Goal: Task Accomplishment & Management: Use online tool/utility

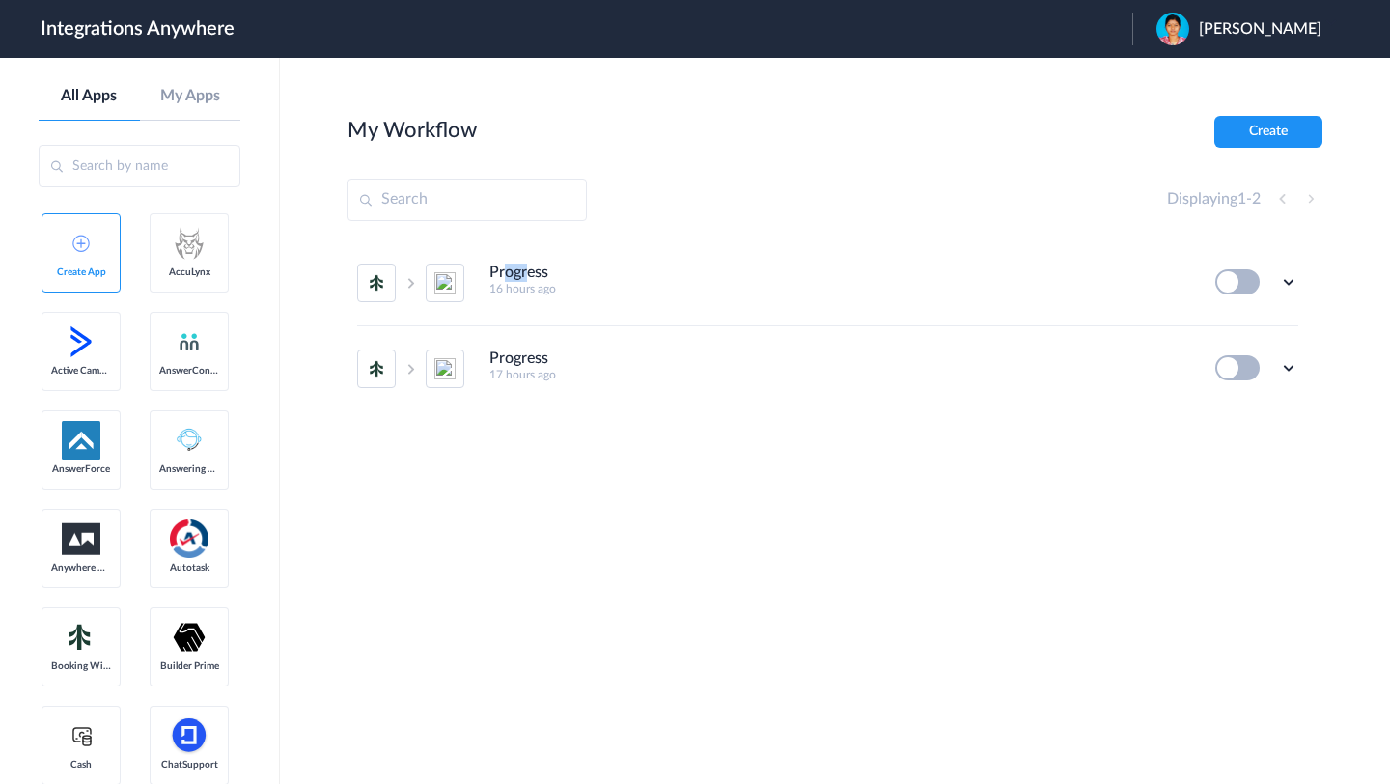
drag, startPoint x: 508, startPoint y: 277, endPoint x: 529, endPoint y: 275, distance: 21.3
click at [529, 275] on h4 "Progress" at bounding box center [518, 272] width 59 height 18
click at [1284, 278] on icon at bounding box center [1288, 281] width 19 height 19
click at [1227, 396] on span "Delete" at bounding box center [1228, 398] width 39 height 14
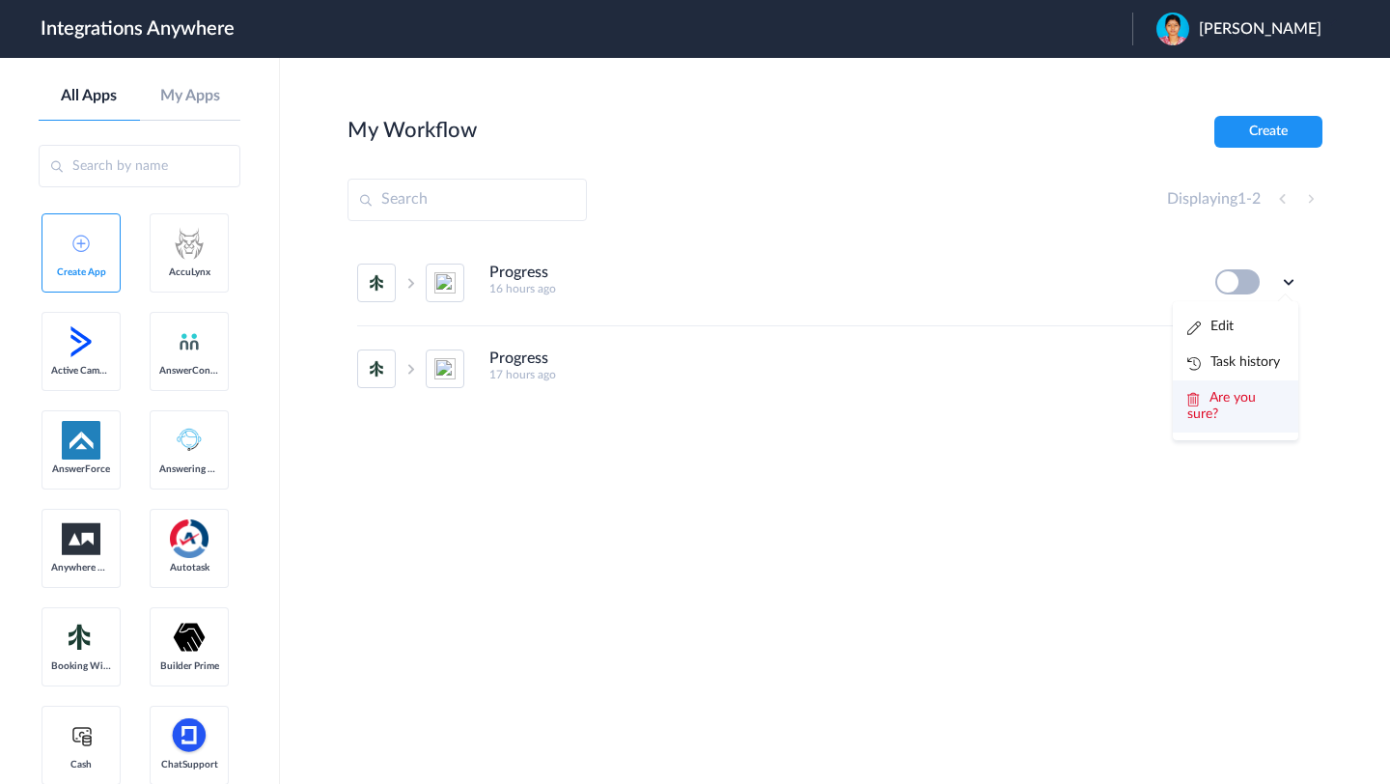
click at [1232, 404] on span "Are you sure?" at bounding box center [1221, 406] width 69 height 30
click at [1293, 278] on icon at bounding box center [1288, 281] width 19 height 19
click at [1224, 396] on span "Delete" at bounding box center [1228, 398] width 39 height 14
click at [1222, 401] on span "Are you sure?" at bounding box center [1221, 406] width 69 height 30
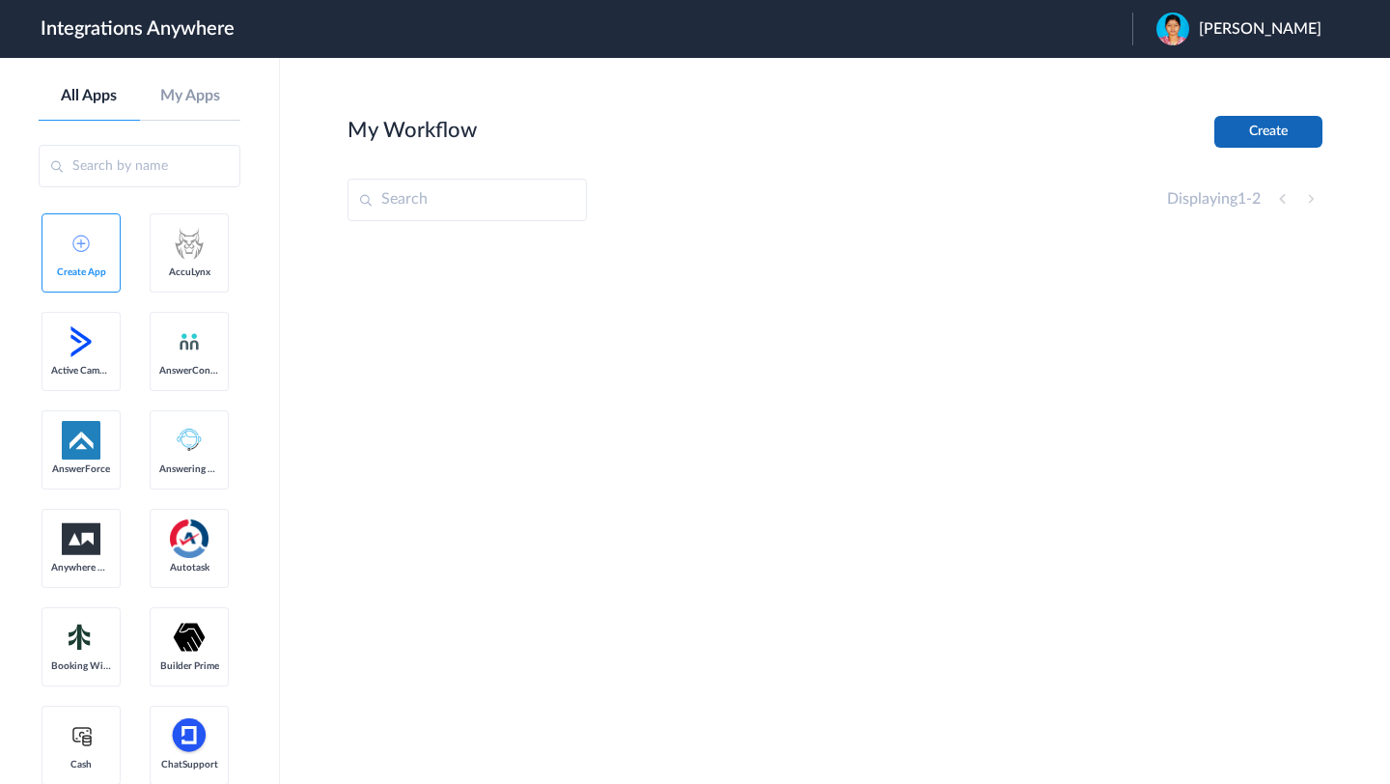
click at [1268, 143] on button "Create" at bounding box center [1268, 132] width 108 height 32
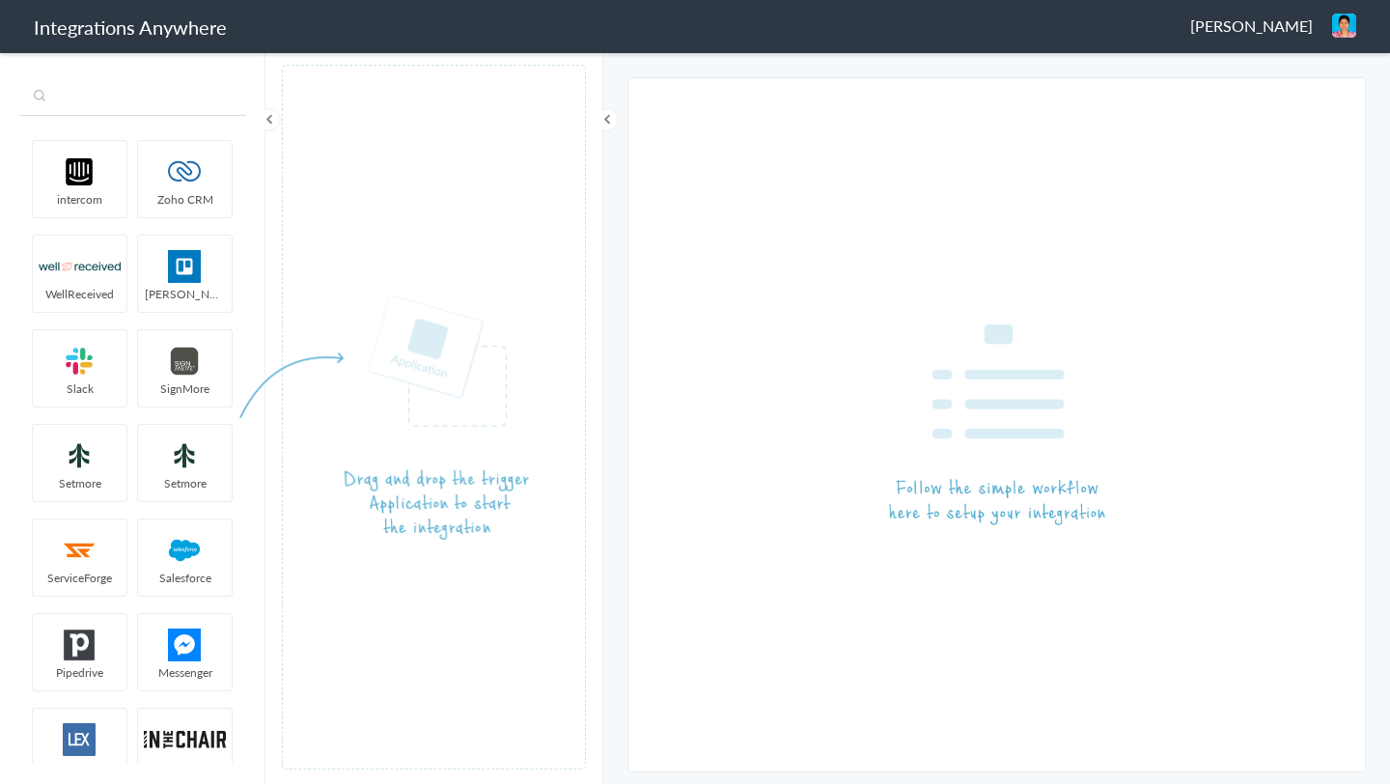
click at [125, 93] on input "text" at bounding box center [132, 97] width 227 height 37
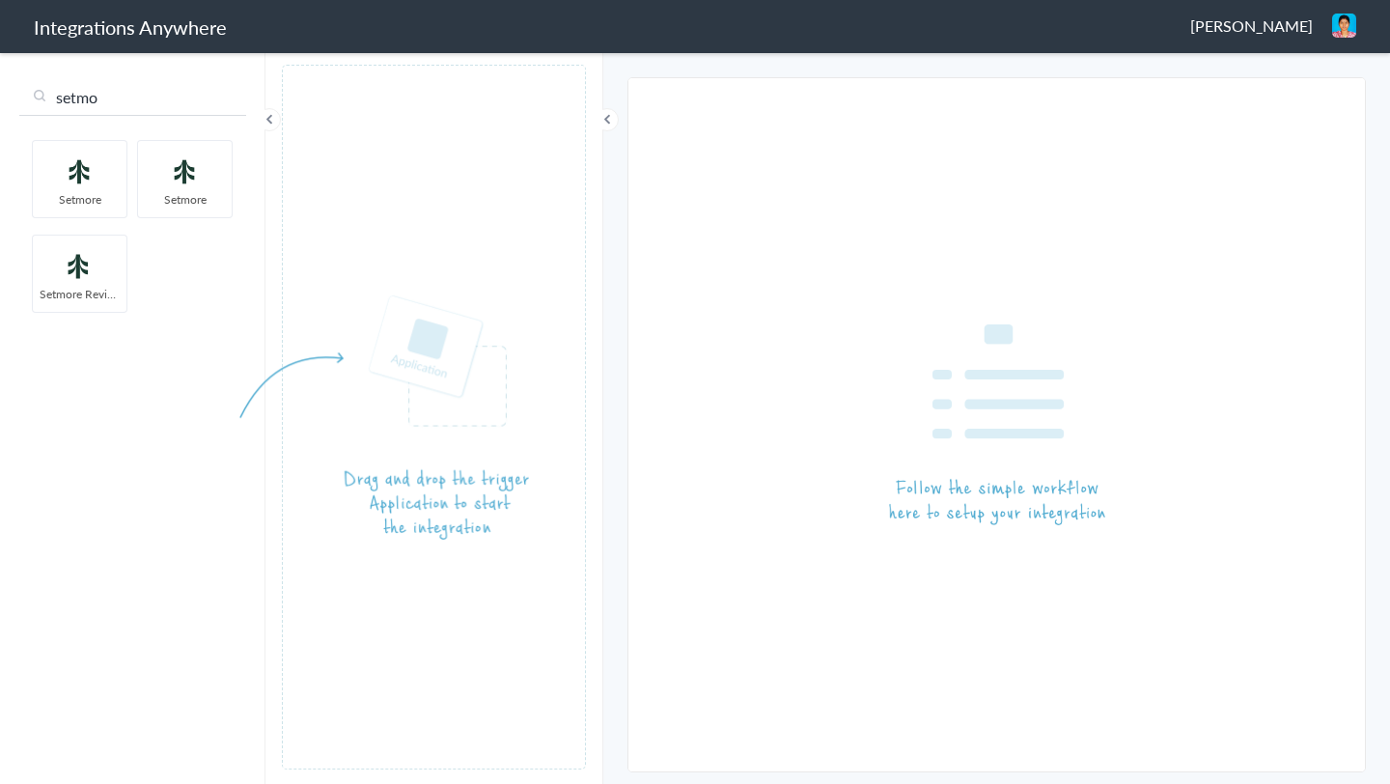
type input "setmo"
drag, startPoint x: 161, startPoint y: 195, endPoint x: 418, endPoint y: 361, distance: 305.7
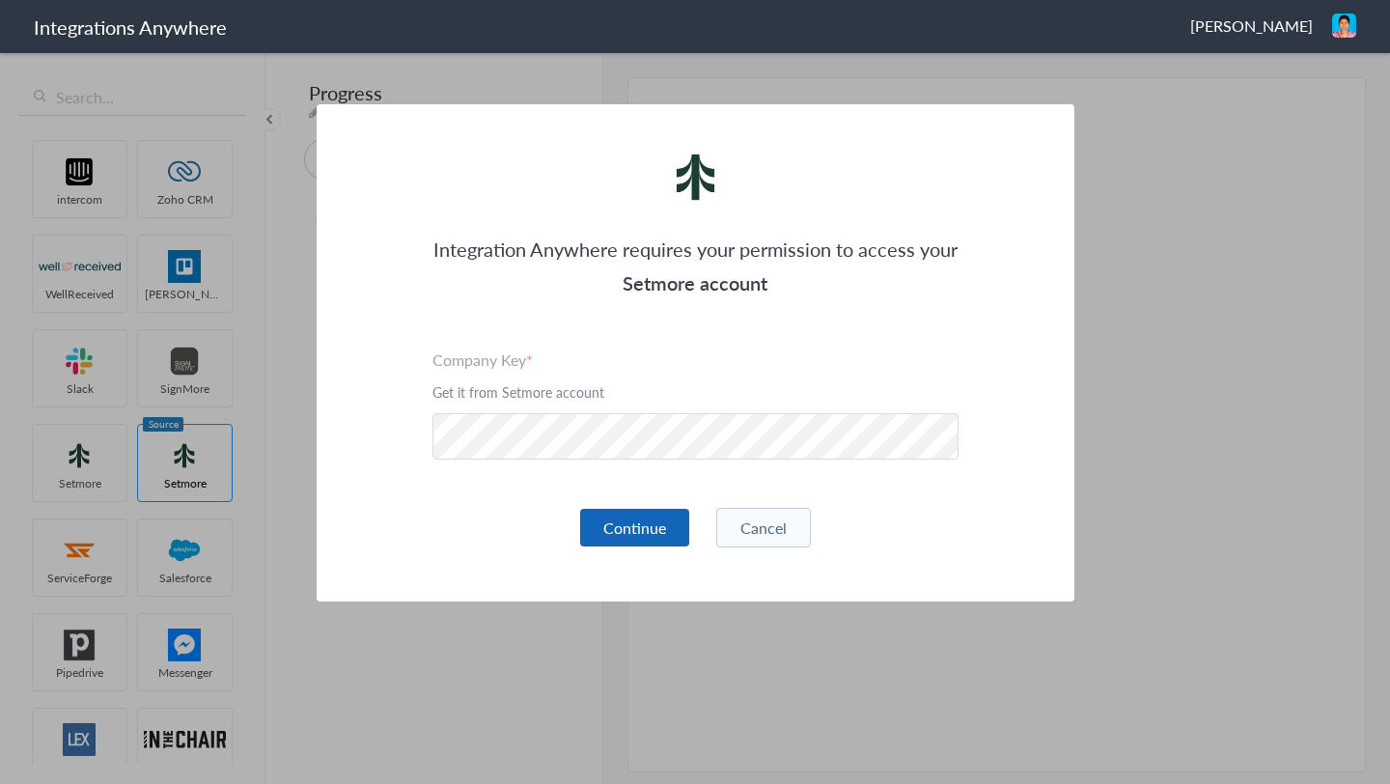
click at [628, 523] on button "Continue" at bounding box center [634, 528] width 109 height 38
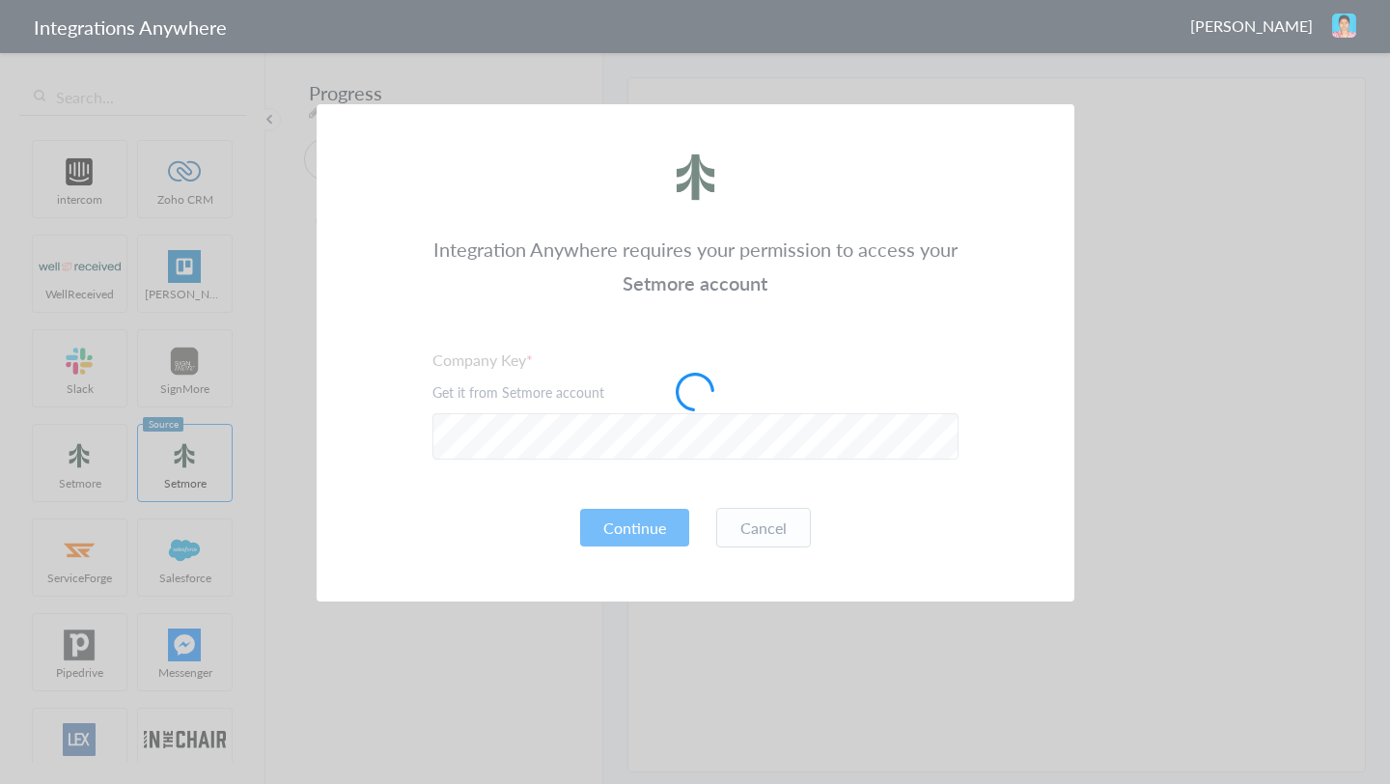
click at [1198, 404] on div at bounding box center [695, 392] width 1390 height 784
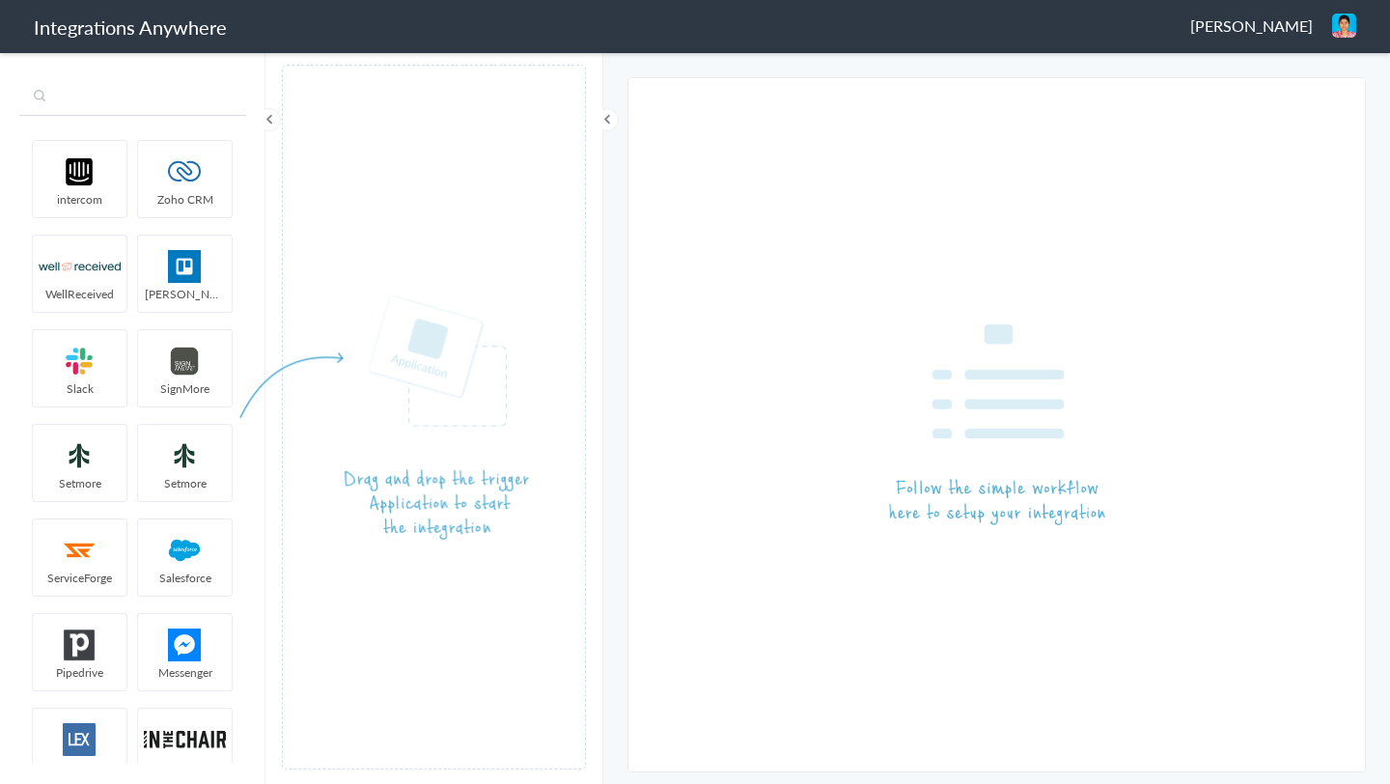
click at [86, 97] on input "text" at bounding box center [132, 97] width 227 height 37
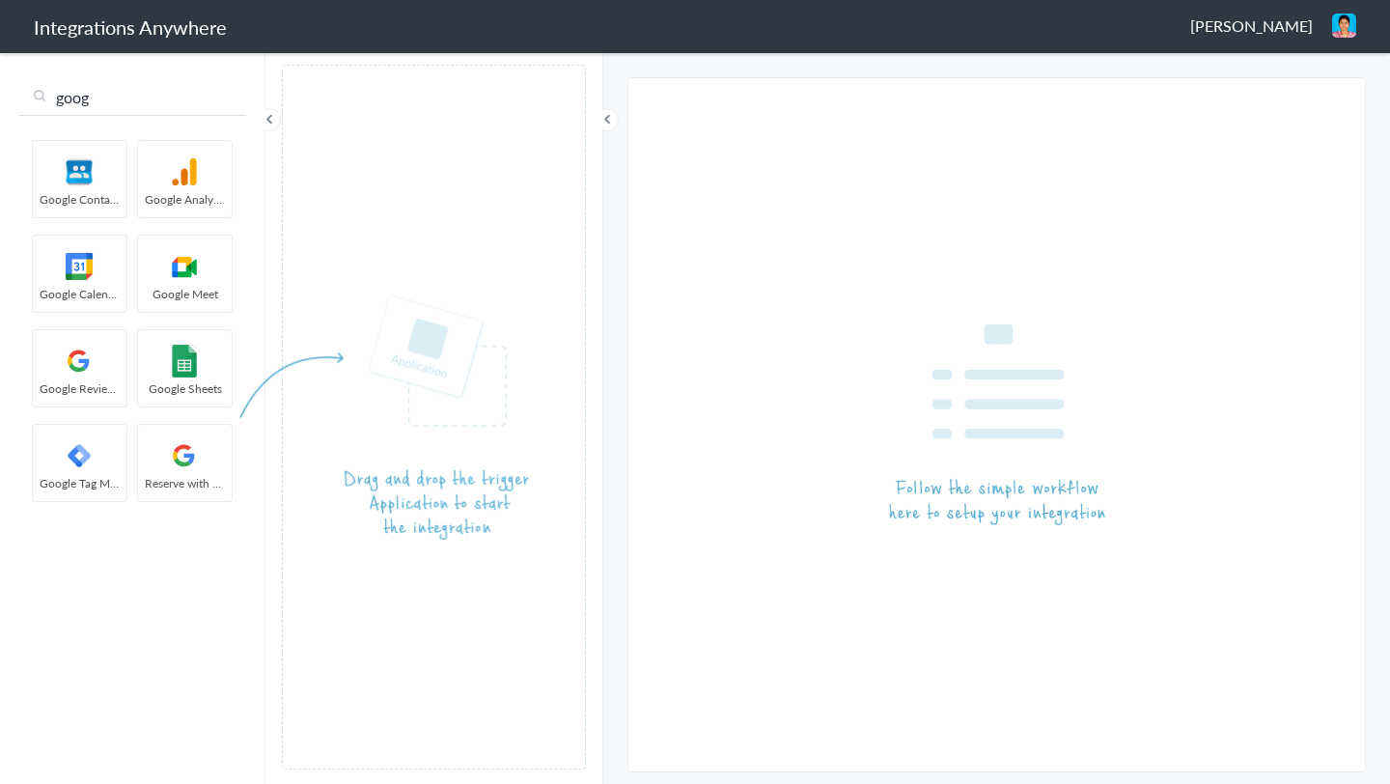
type input "goog"
drag, startPoint x: 69, startPoint y: 285, endPoint x: 468, endPoint y: 372, distance: 408.9
drag, startPoint x: 175, startPoint y: 263, endPoint x: 441, endPoint y: 364, distance: 285.0
click at [125, 103] on input "goog" at bounding box center [132, 97] width 227 height 37
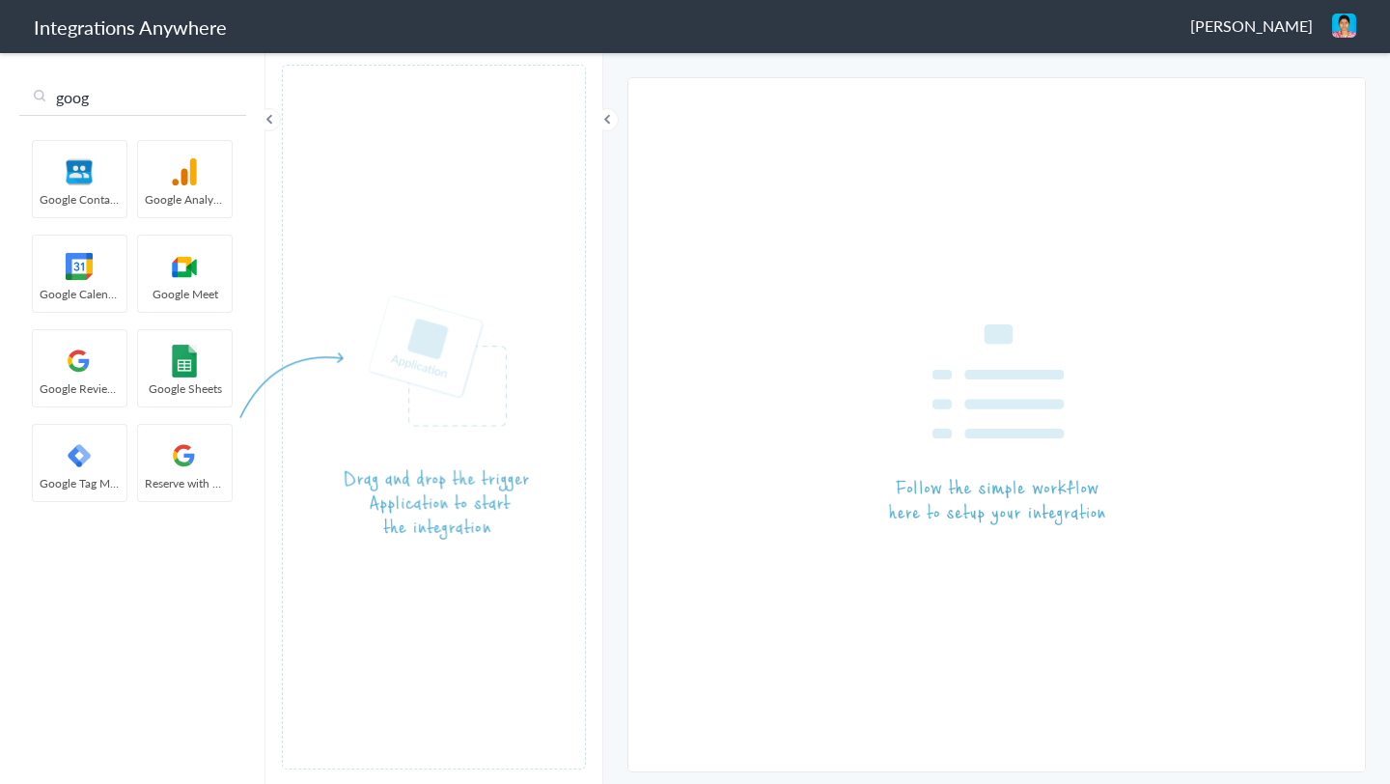
click at [125, 103] on input "goog" at bounding box center [132, 97] width 227 height 37
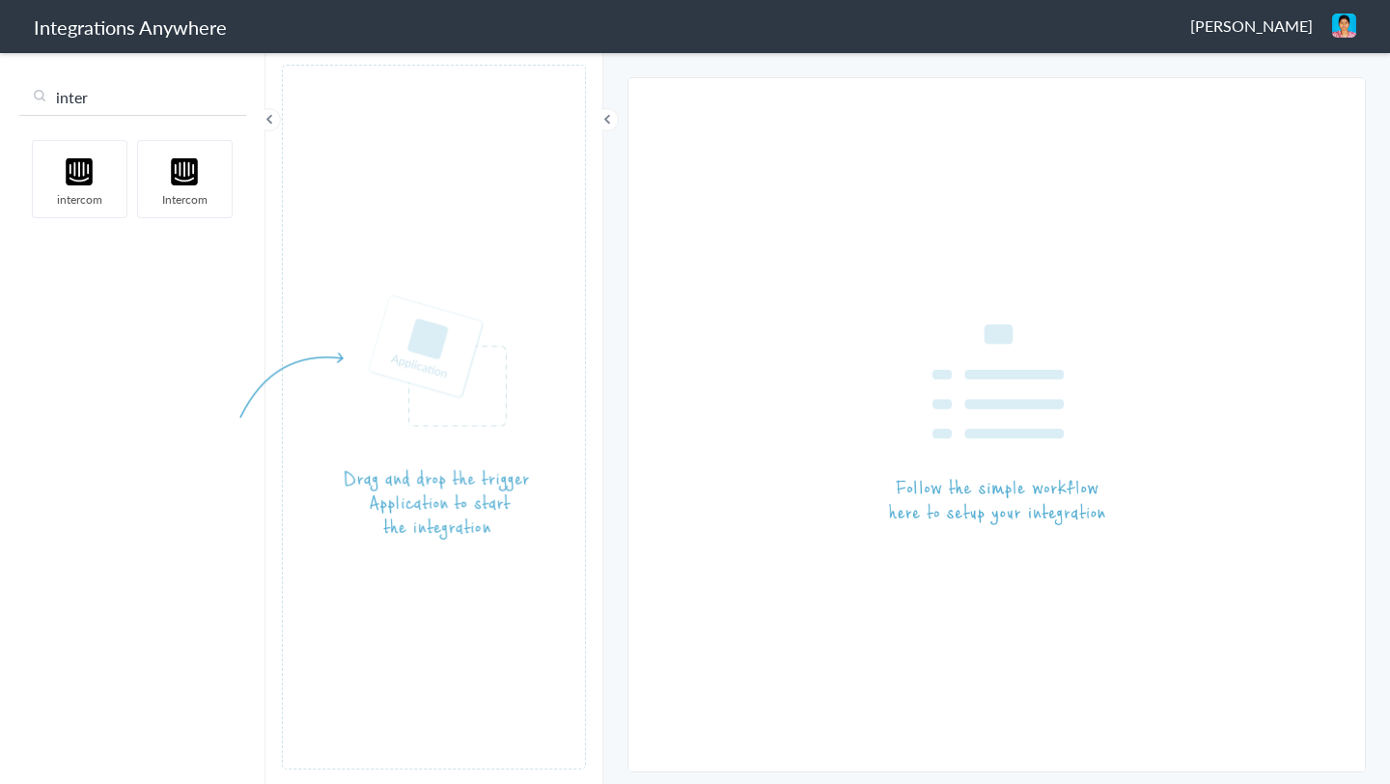
type input "inter"
drag, startPoint x: 174, startPoint y: 170, endPoint x: 453, endPoint y: 315, distance: 314.3
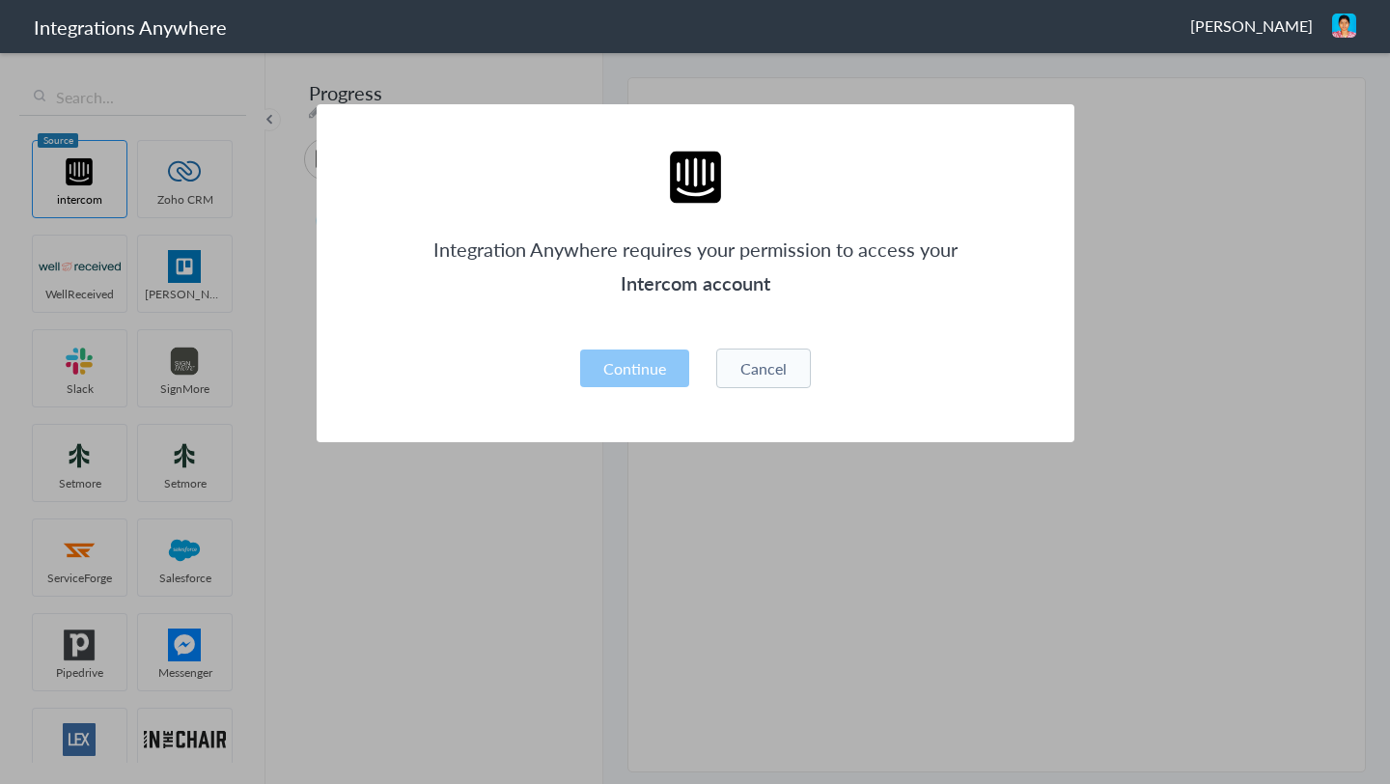
click at [772, 374] on button "Cancel" at bounding box center [763, 368] width 95 height 40
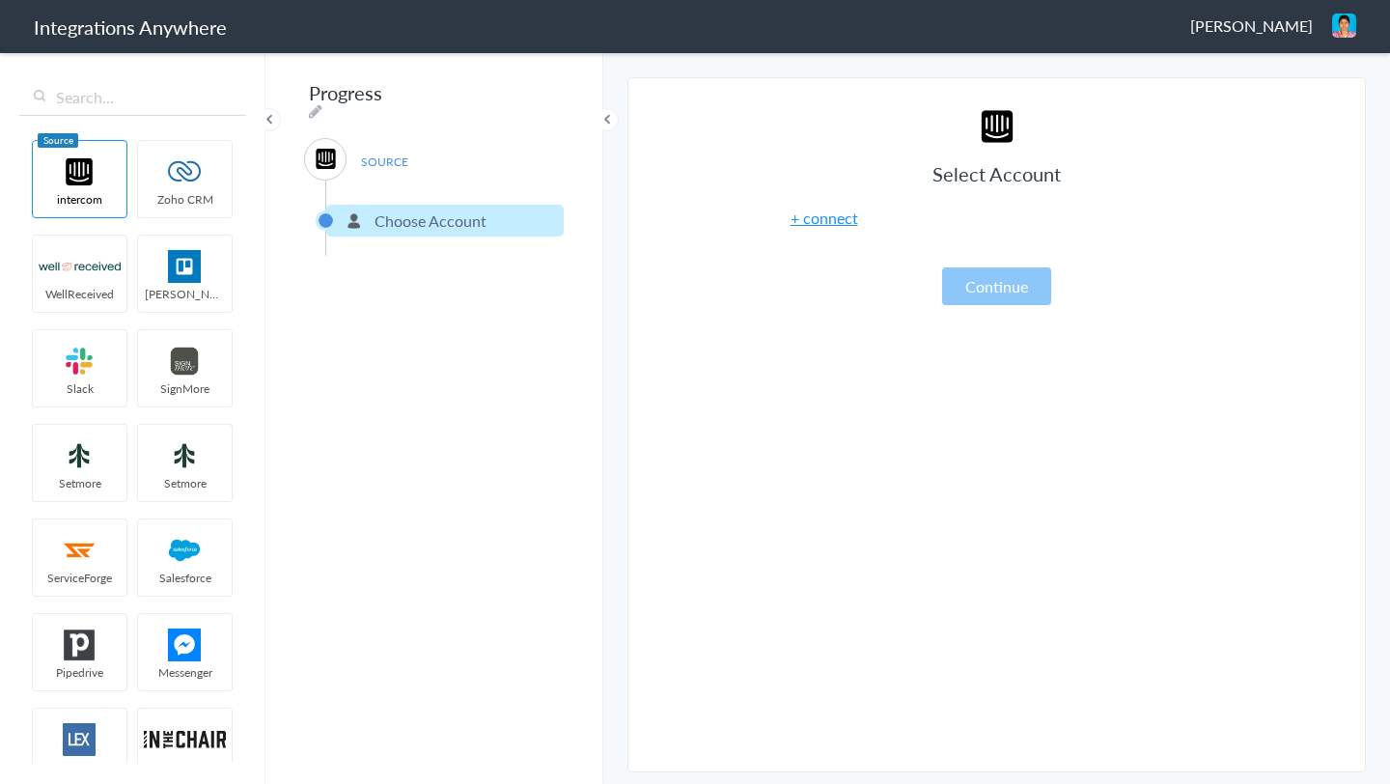
click at [269, 121] on span at bounding box center [269, 119] width 23 height 23
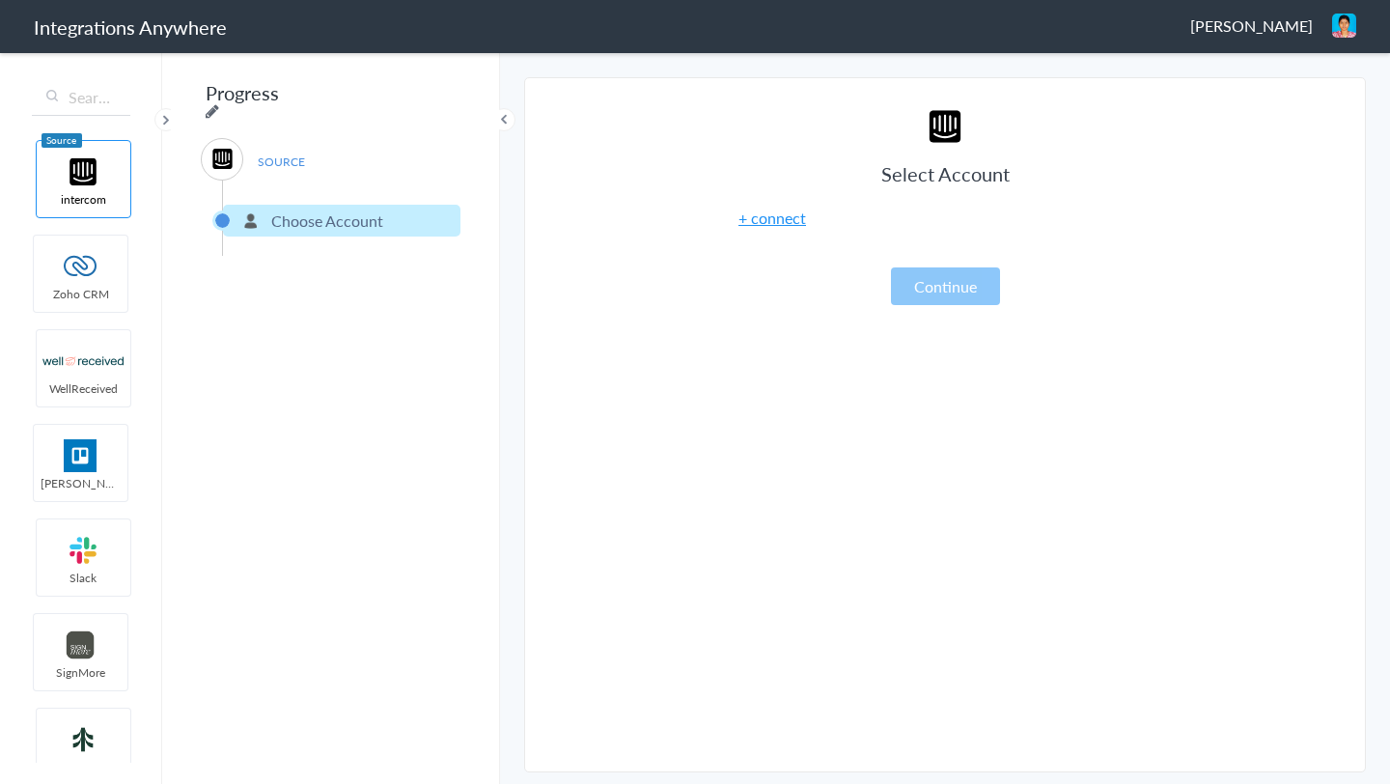
click at [219, 103] on icon at bounding box center [213, 110] width 14 height 15
type input "Progress"
click at [166, 113] on span at bounding box center [165, 119] width 23 height 23
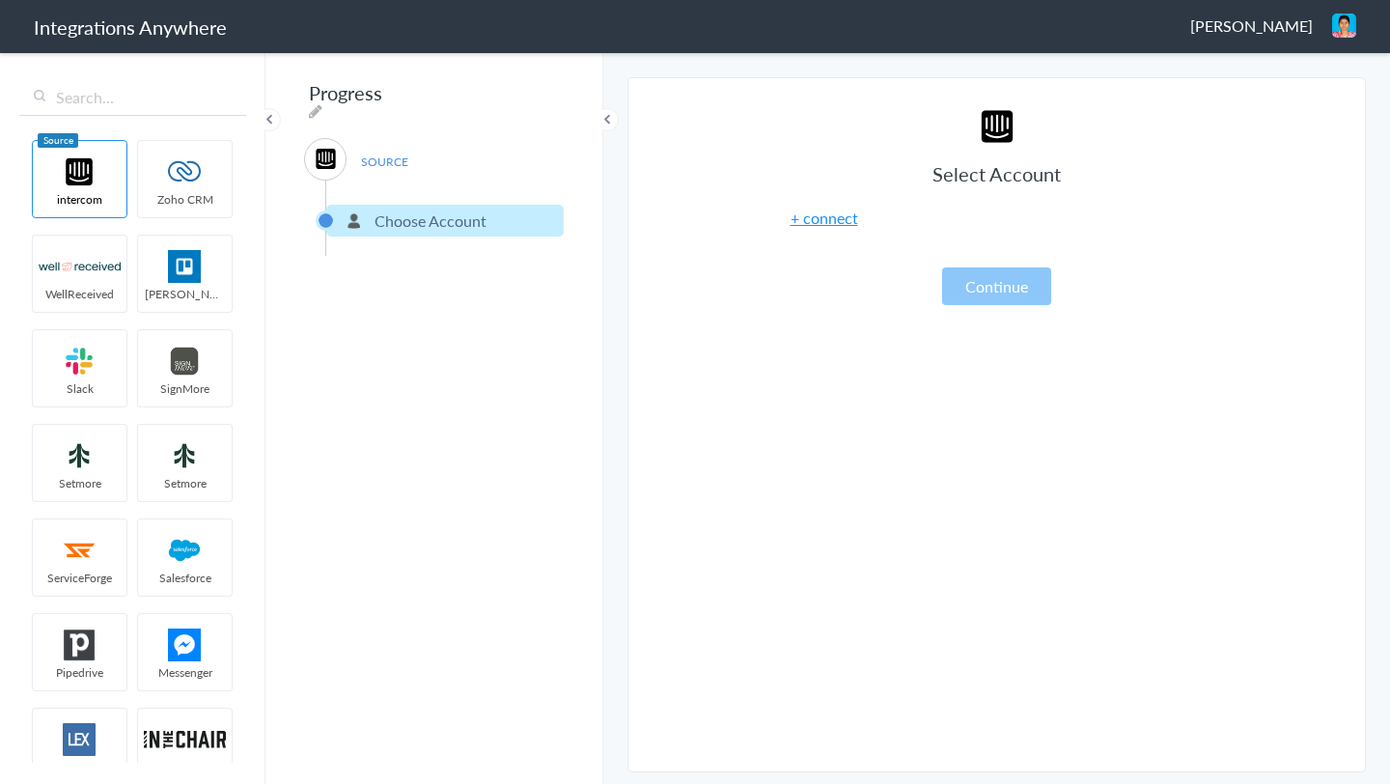
click at [827, 214] on link "+ connect" at bounding box center [824, 218] width 68 height 22
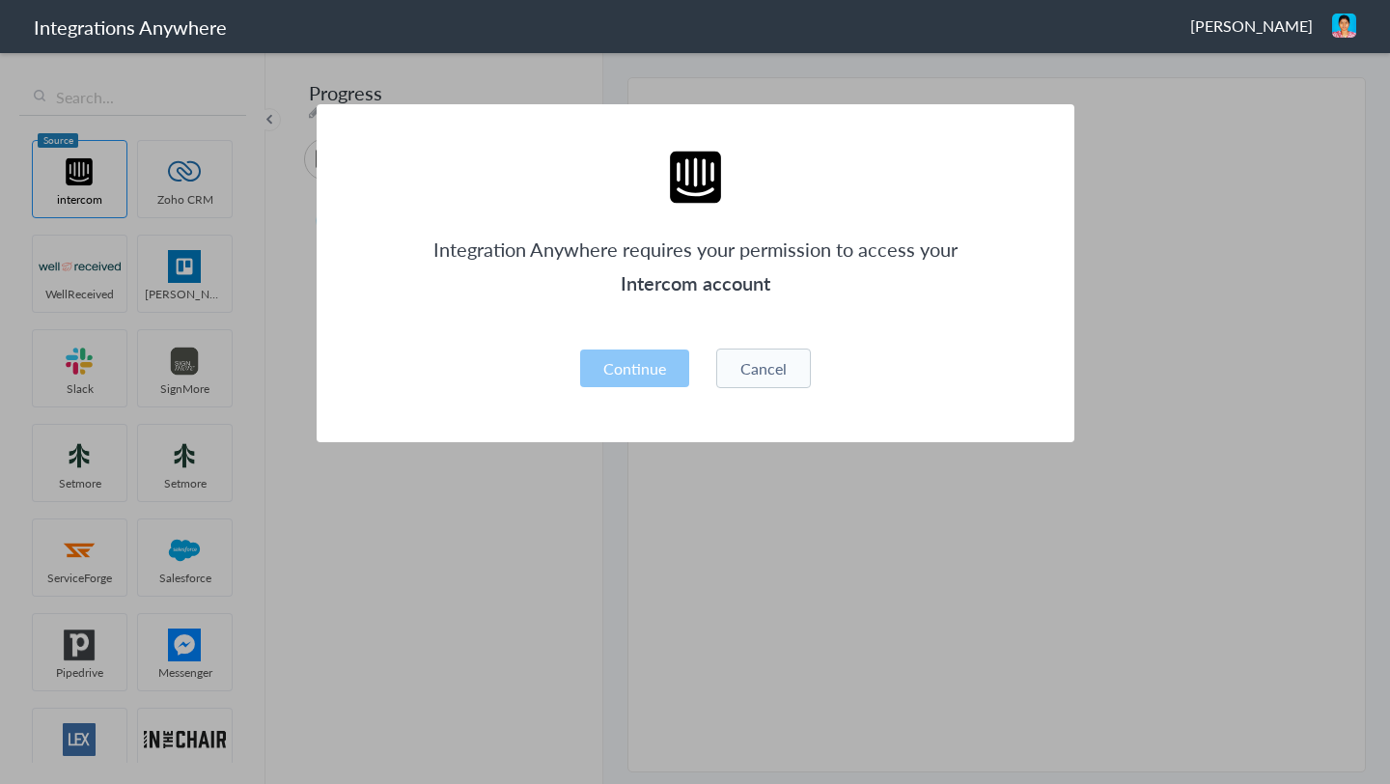
click at [766, 381] on button "Cancel" at bounding box center [763, 368] width 95 height 40
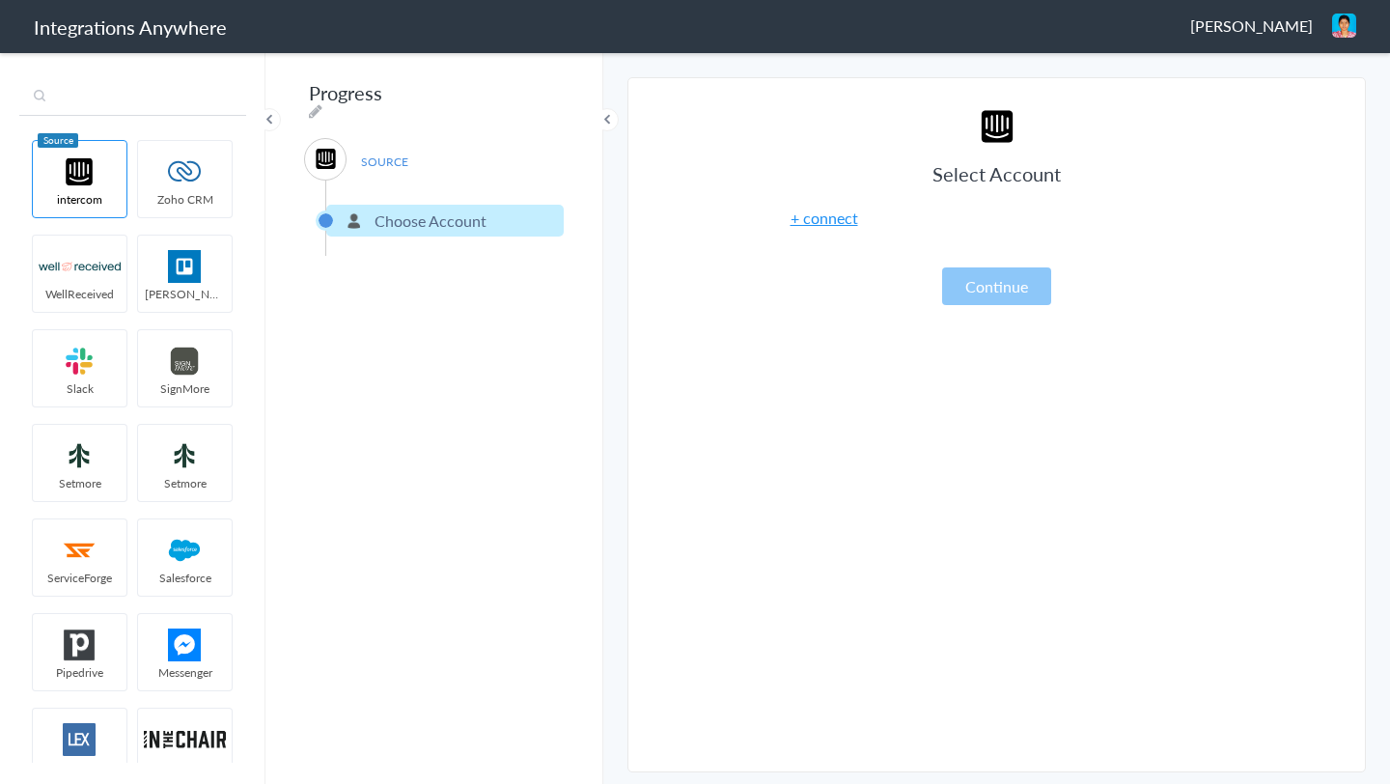
click at [103, 96] on input "text" at bounding box center [132, 97] width 227 height 37
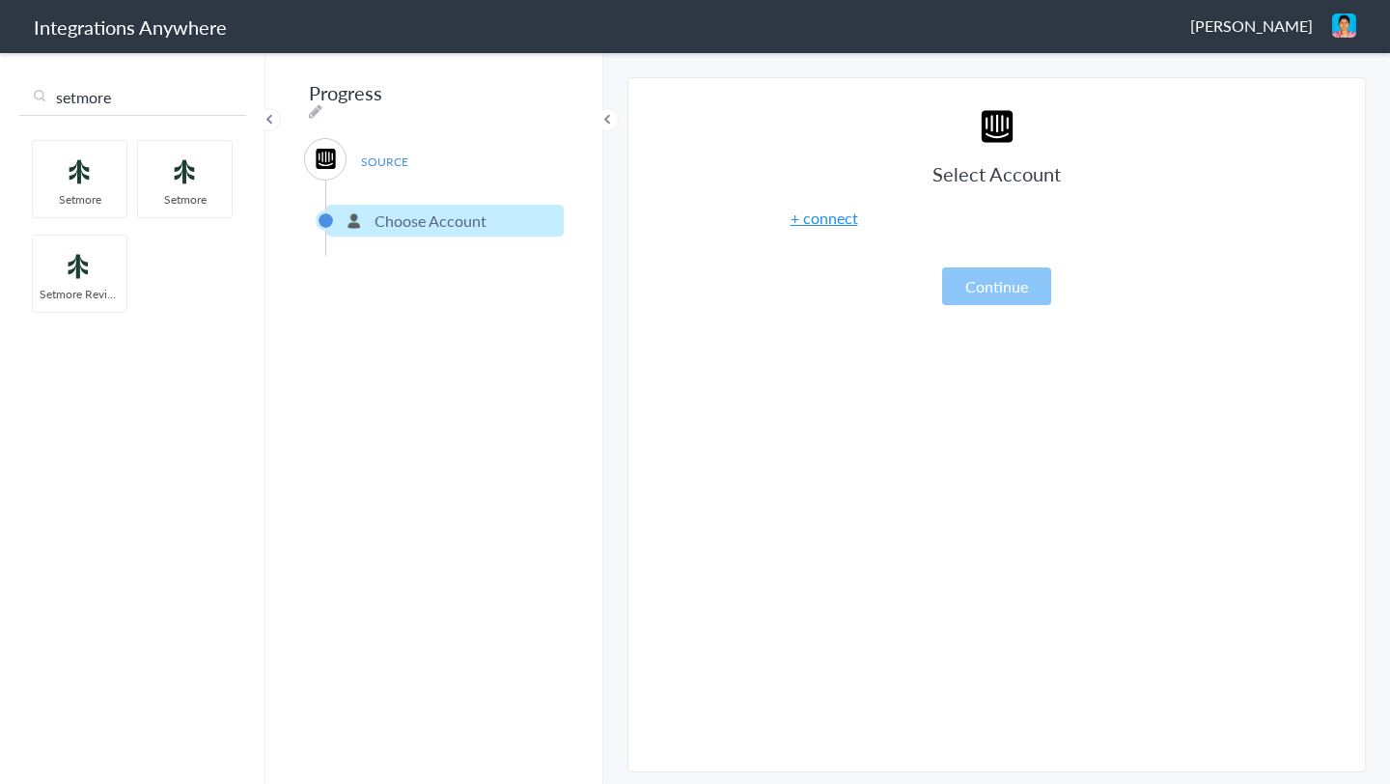
type input "setmore"
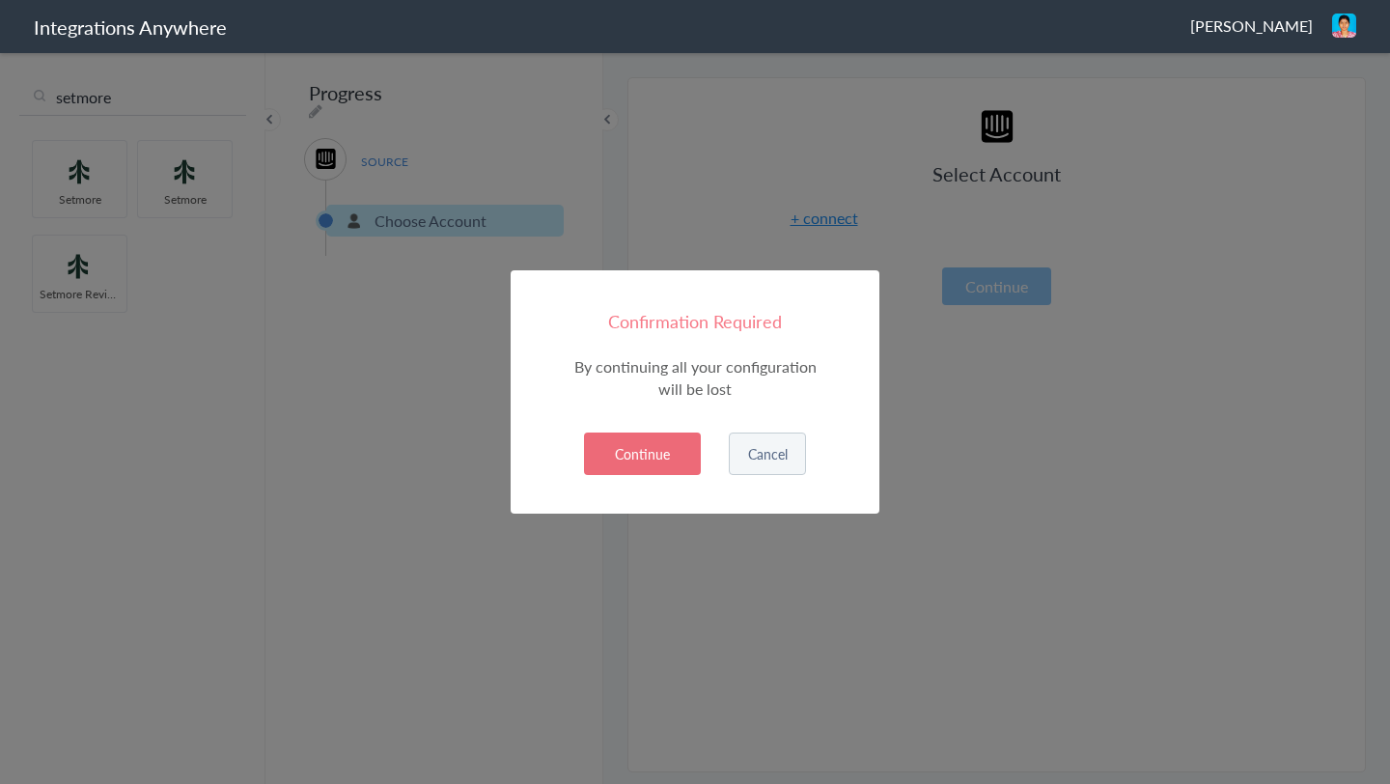
click at [660, 469] on button "Continue" at bounding box center [642, 453] width 117 height 42
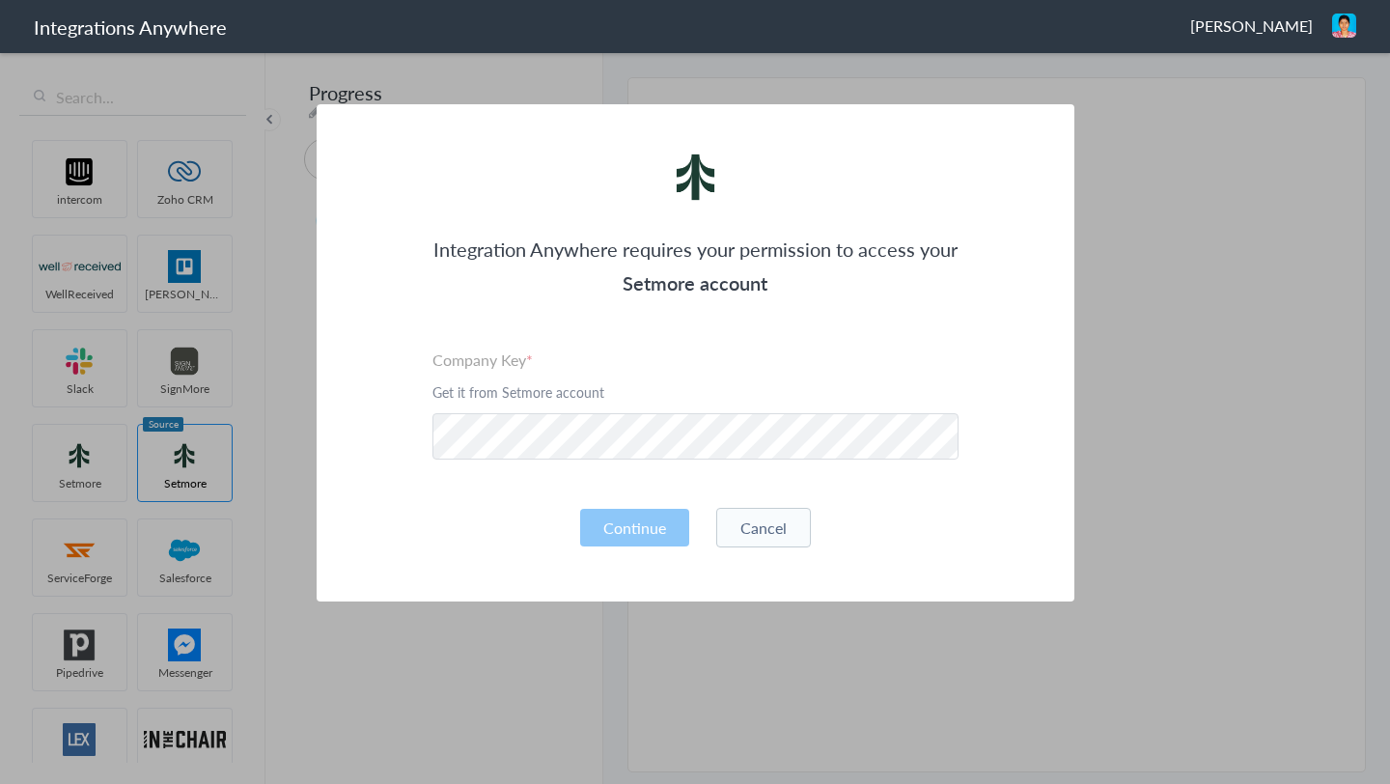
click at [759, 524] on button "Cancel" at bounding box center [763, 528] width 95 height 40
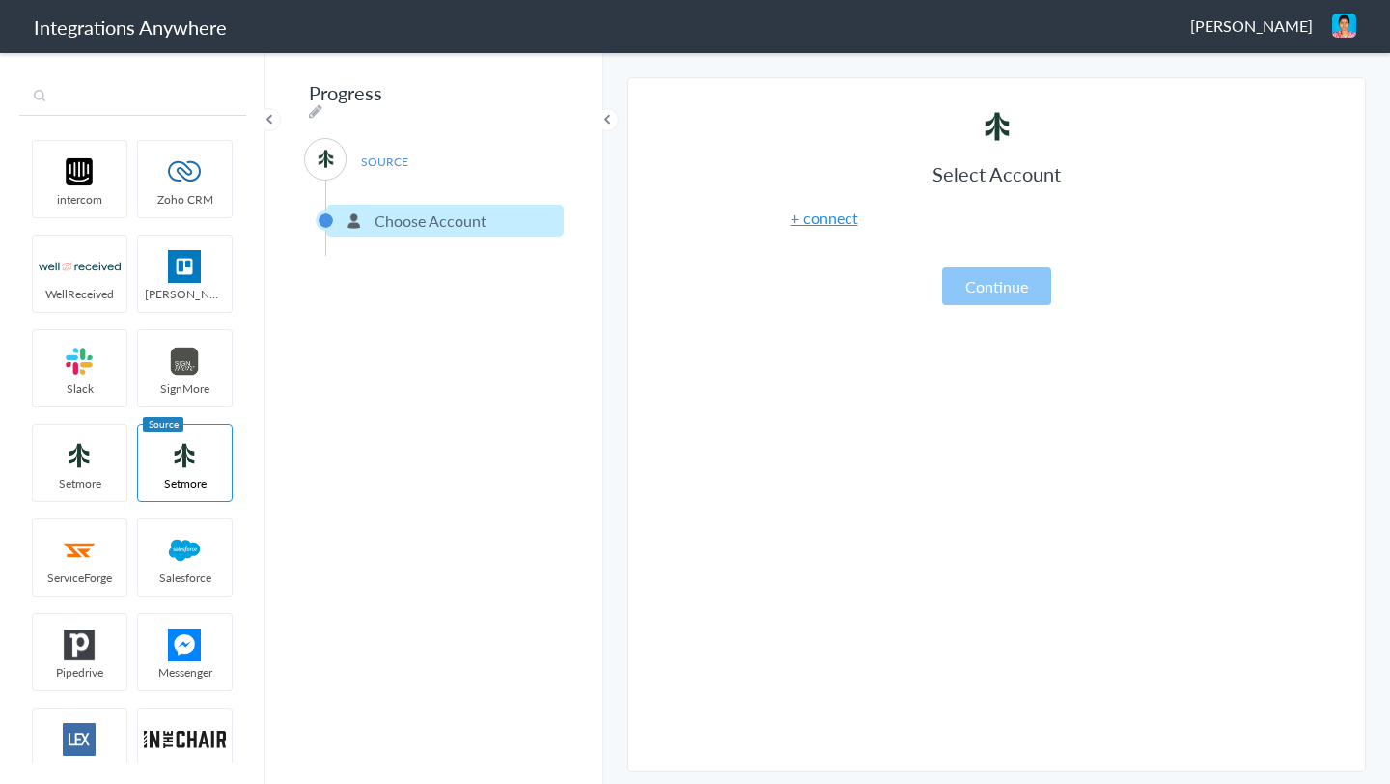
click at [122, 99] on input "text" at bounding box center [132, 97] width 227 height 37
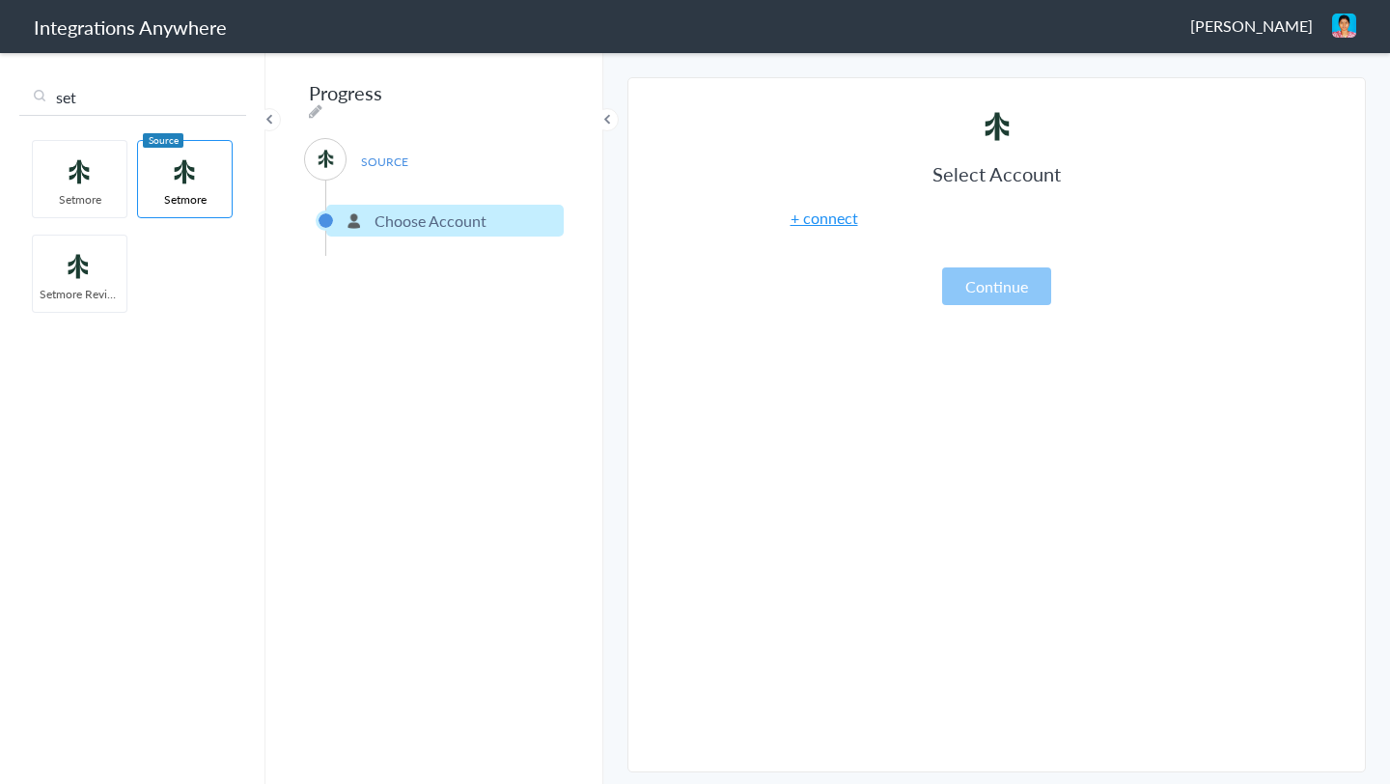
type input "set"
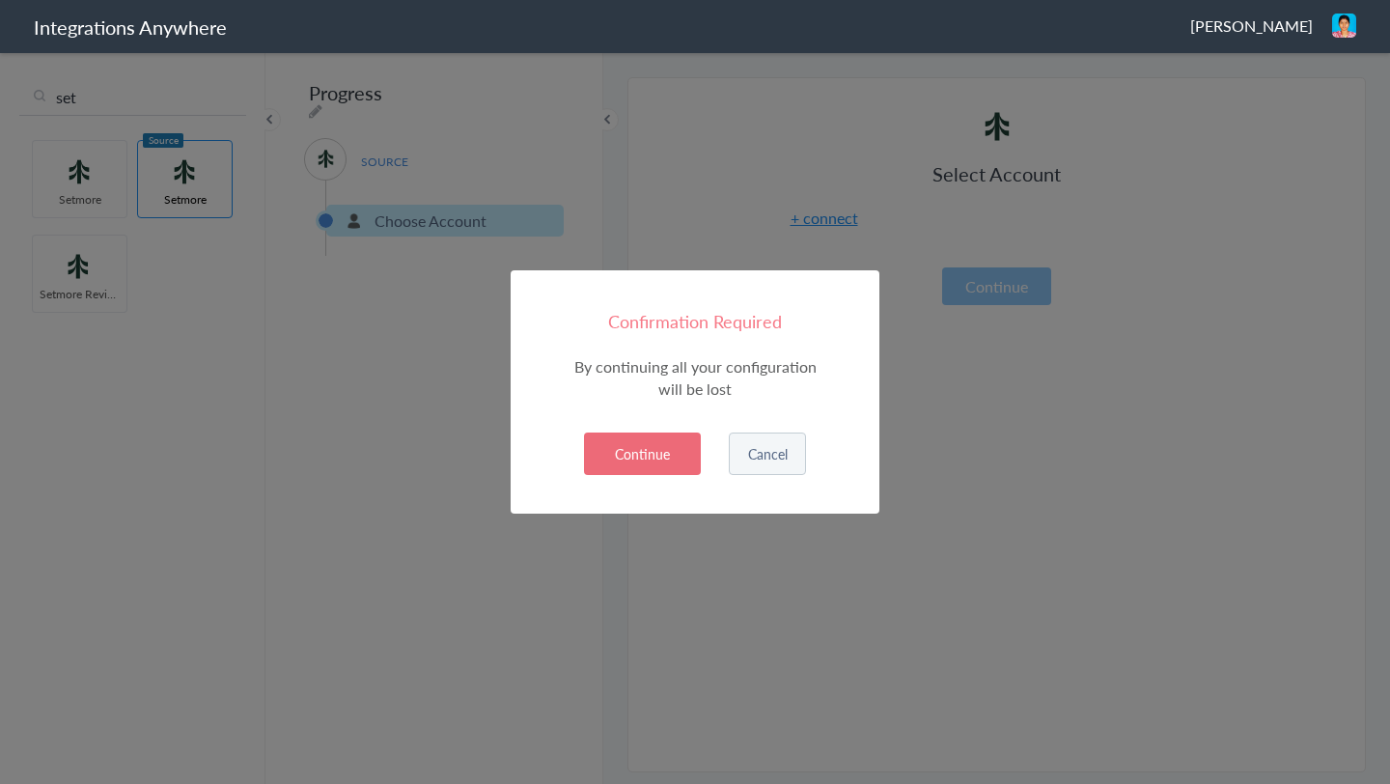
click at [667, 441] on button "Continue" at bounding box center [642, 453] width 117 height 42
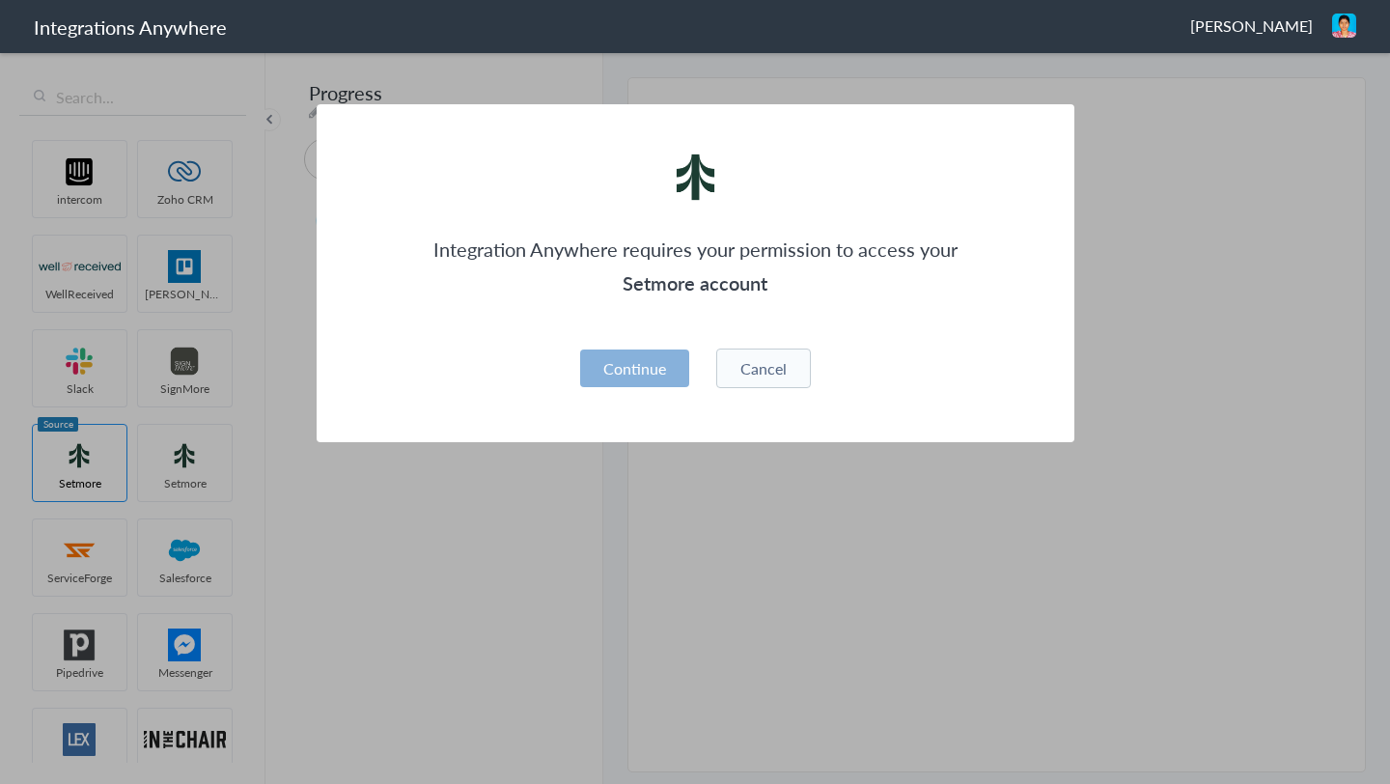
click at [650, 369] on button "Continue" at bounding box center [634, 368] width 109 height 38
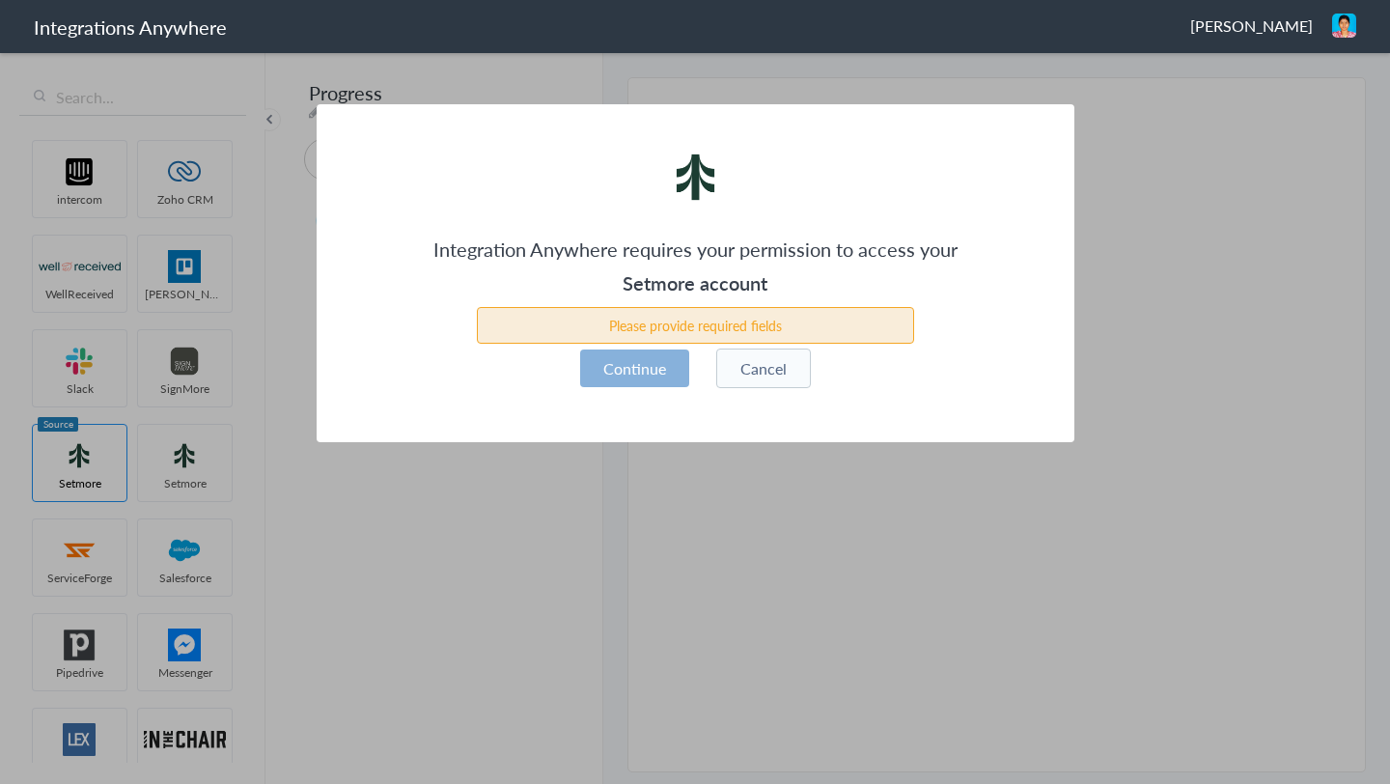
click at [650, 369] on button "Continue" at bounding box center [634, 368] width 109 height 38
click at [780, 374] on button "Cancel" at bounding box center [763, 368] width 95 height 40
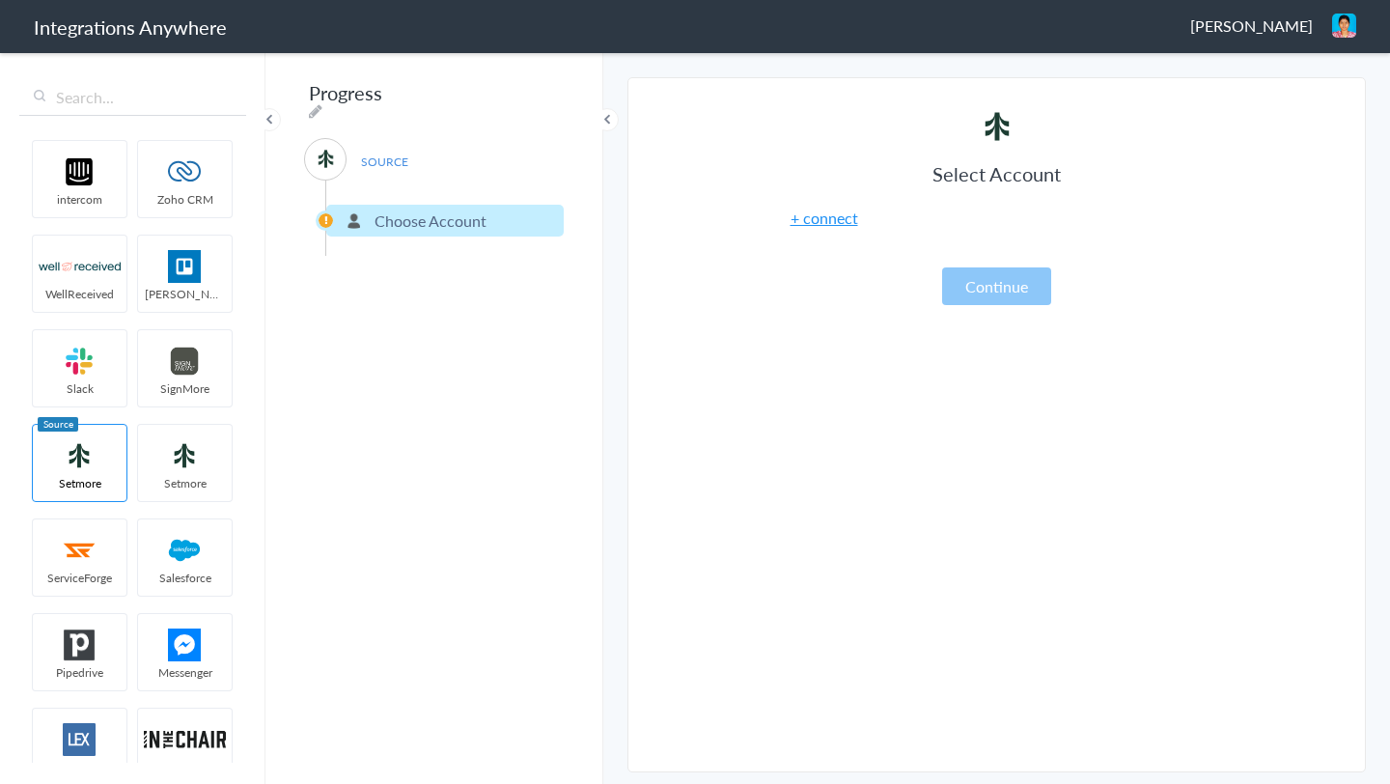
click at [822, 225] on link "+ connect" at bounding box center [824, 218] width 68 height 22
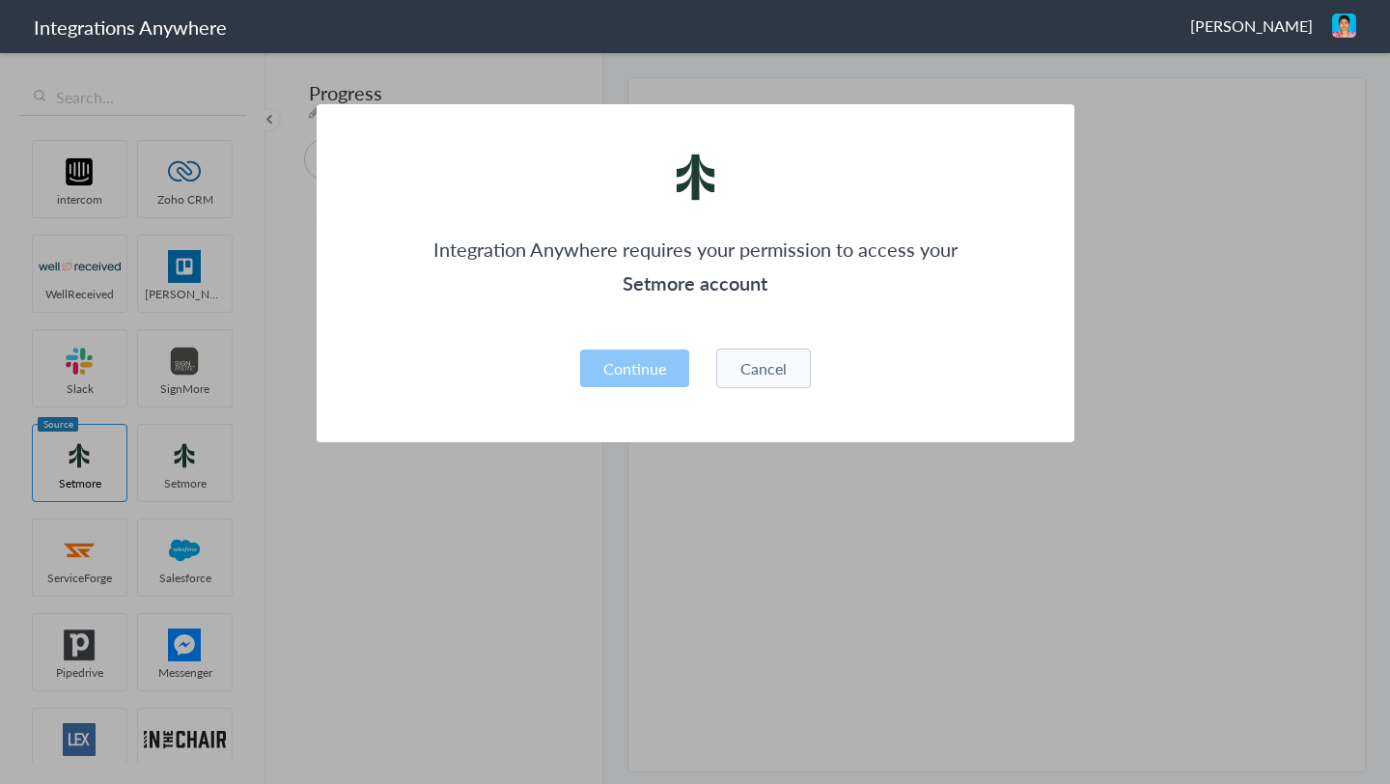
click at [760, 375] on button "Cancel" at bounding box center [763, 368] width 95 height 40
